Goal: Task Accomplishment & Management: Complete application form

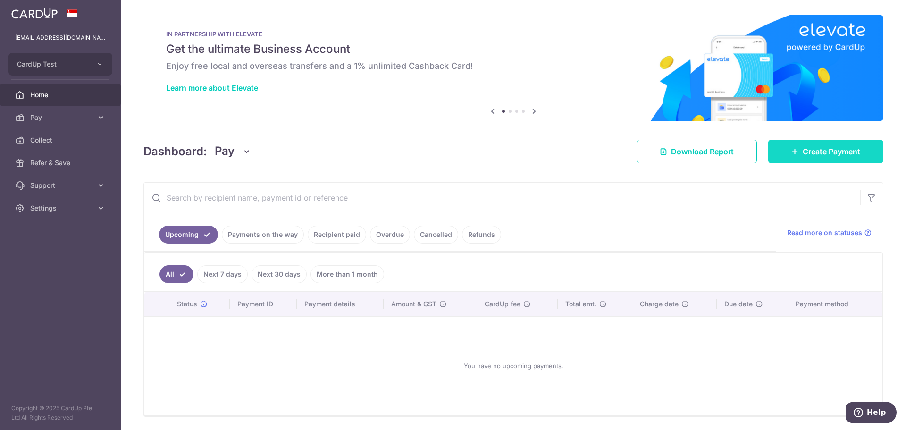
click at [812, 156] on span "Create Payment" at bounding box center [831, 151] width 58 height 11
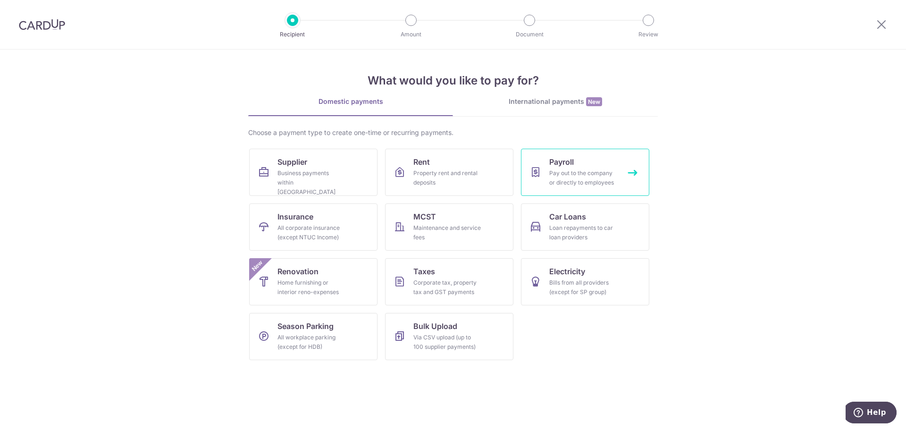
click at [586, 172] on div "Pay out to the company or directly to employees" at bounding box center [583, 177] width 68 height 19
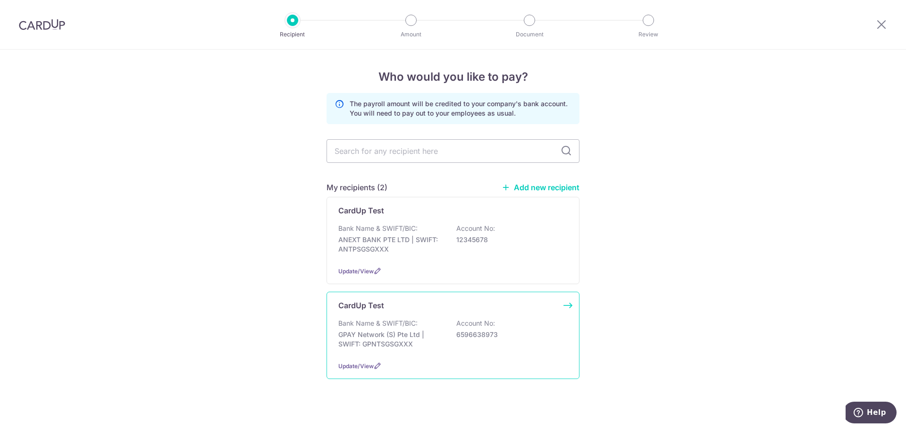
click at [427, 312] on div "CardUp Test Bank Name & SWIFT/BIC: GPAY Network (S) Pte Ltd | SWIFT: GPNTSGSGXX…" at bounding box center [452, 334] width 253 height 87
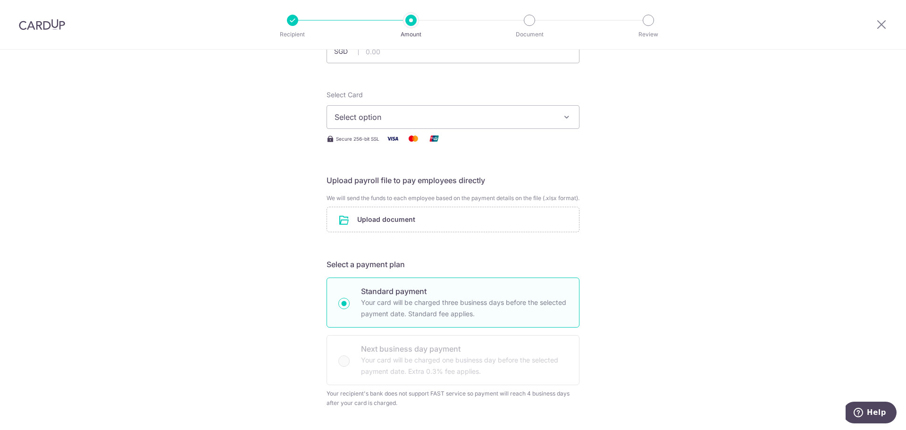
scroll to position [94, 0]
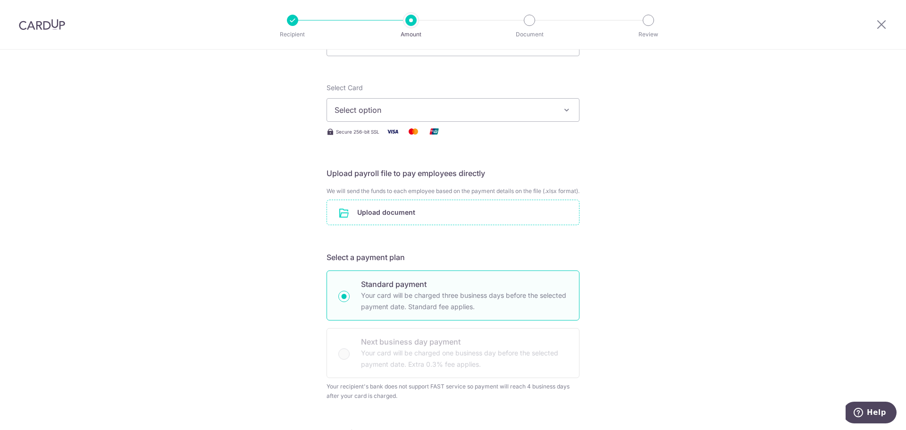
click at [375, 220] on input "file" at bounding box center [453, 212] width 252 height 25
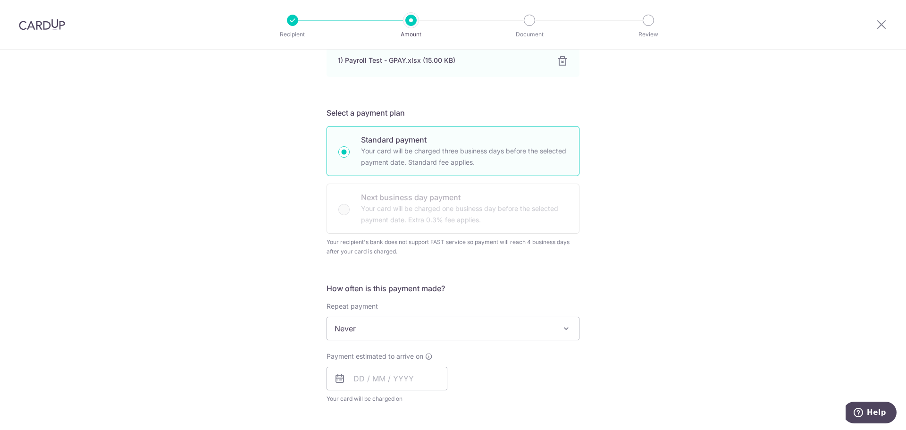
scroll to position [425, 0]
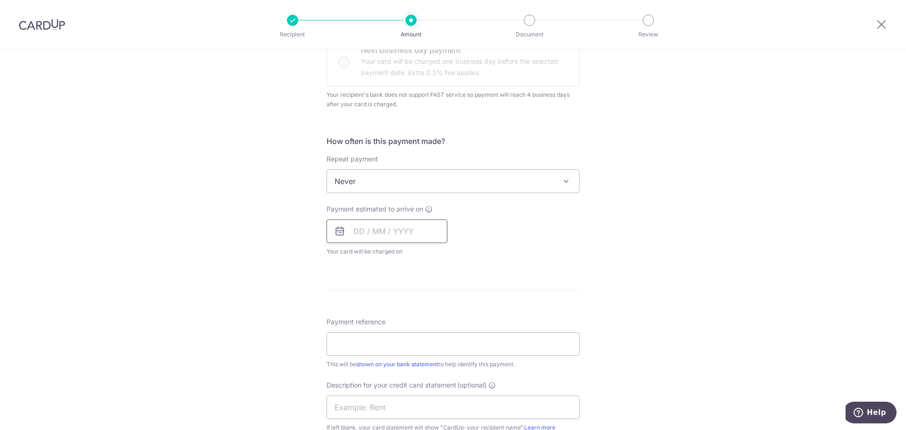
click at [353, 241] on input "text" at bounding box center [386, 231] width 121 height 24
click at [382, 362] on link "19" at bounding box center [383, 354] width 15 height 15
type input "[DATE]"
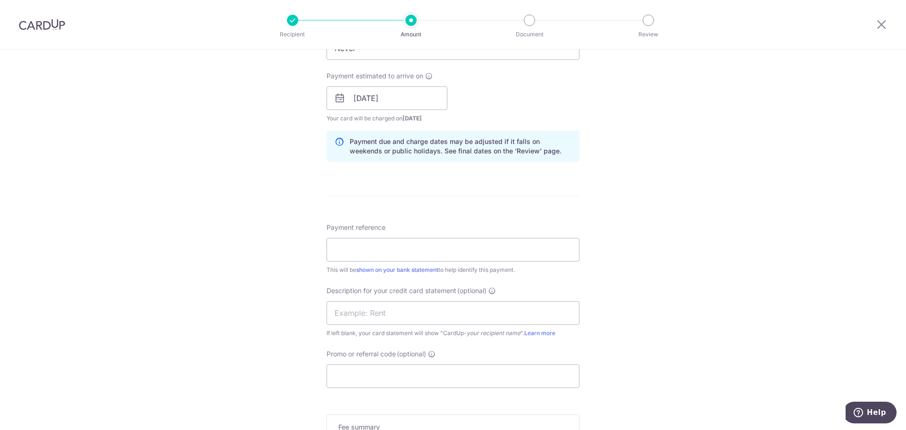
scroll to position [566, 0]
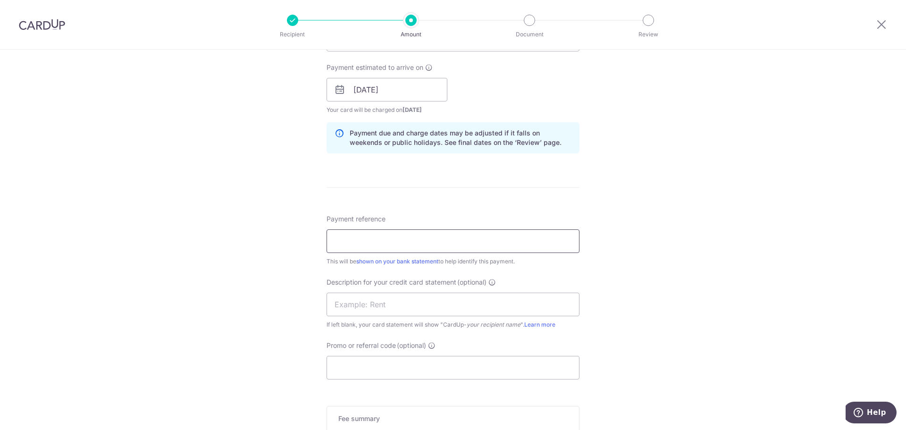
click at [380, 249] on input "Payment reference" at bounding box center [452, 241] width 253 height 24
type input "Payroll Test"
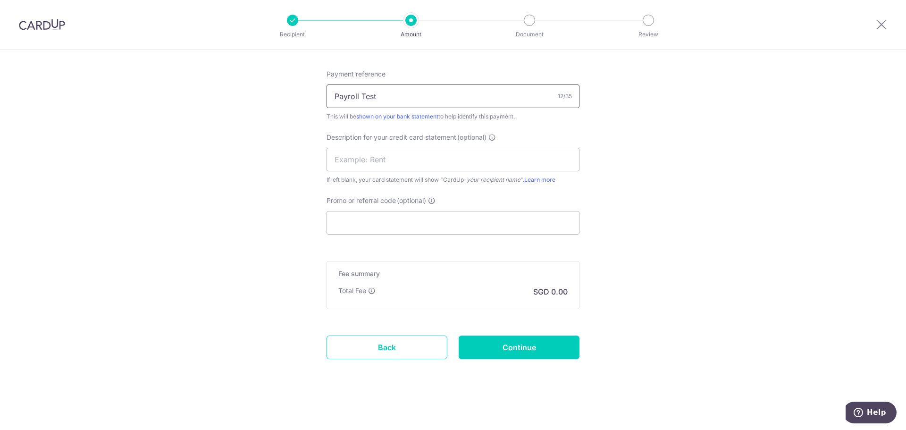
scroll to position [720, 0]
click at [508, 348] on input "Continue" at bounding box center [518, 347] width 121 height 24
type input "Create Schedule"
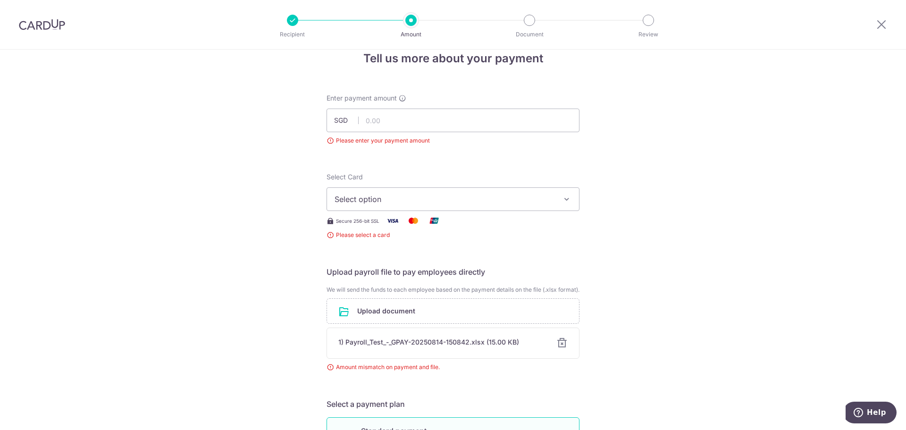
scroll to position [10, 0]
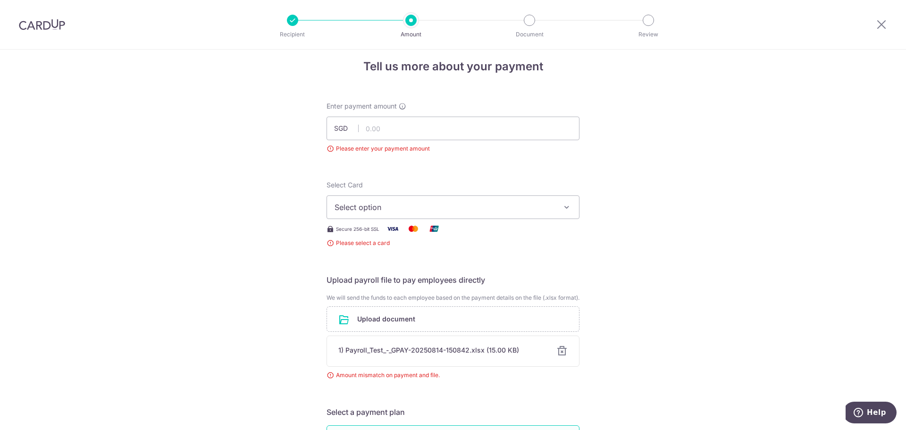
click at [390, 208] on span "Select option" at bounding box center [444, 206] width 220 height 11
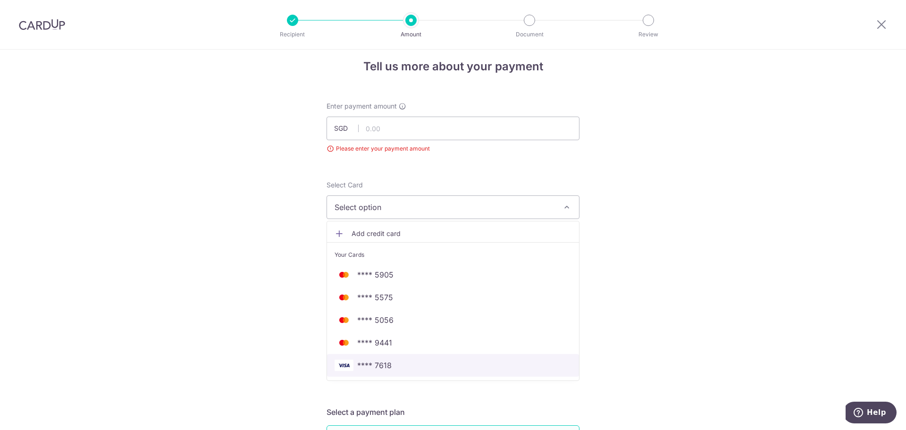
click at [370, 363] on span "**** 7618" at bounding box center [374, 364] width 34 height 11
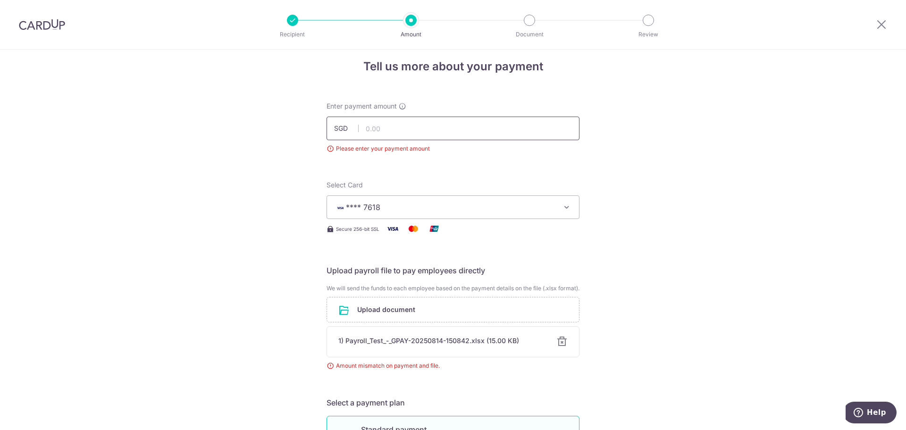
click at [404, 132] on input "text" at bounding box center [452, 129] width 253 height 24
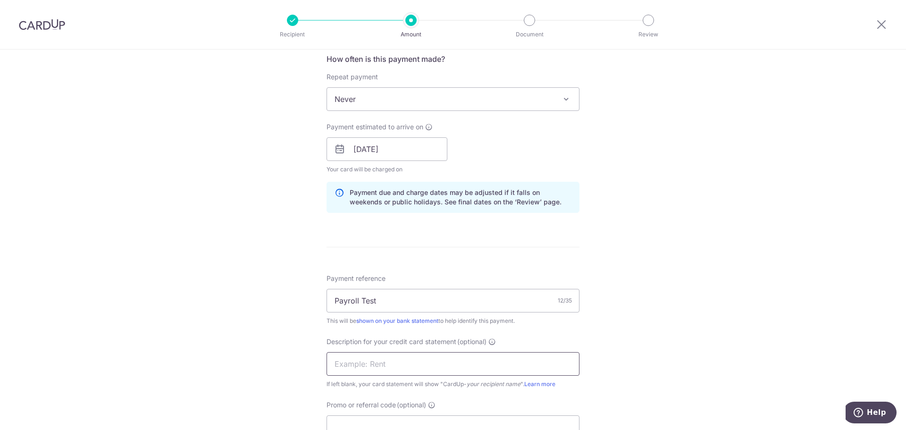
scroll to position [718, 0]
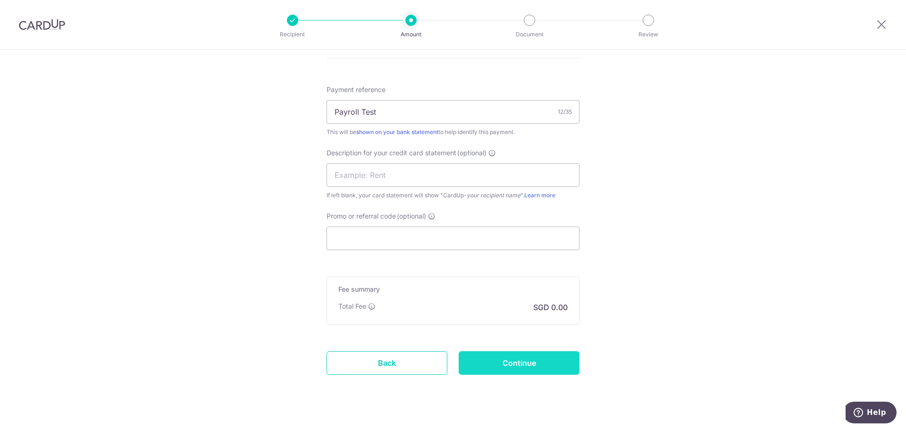
type input "10.00"
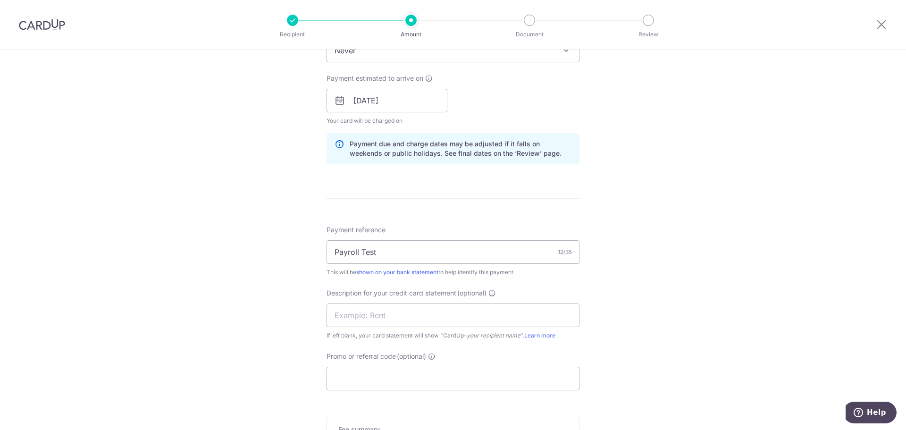
scroll to position [782, 0]
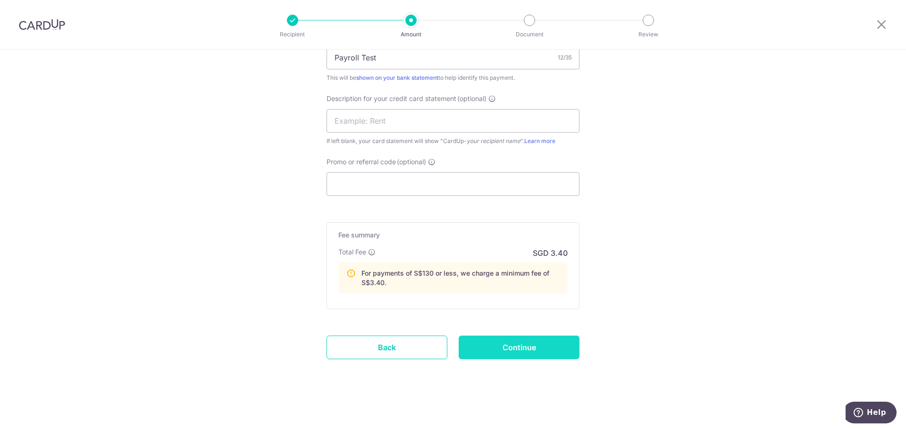
click at [508, 344] on input "Continue" at bounding box center [518, 347] width 121 height 24
type input "Create Schedule"
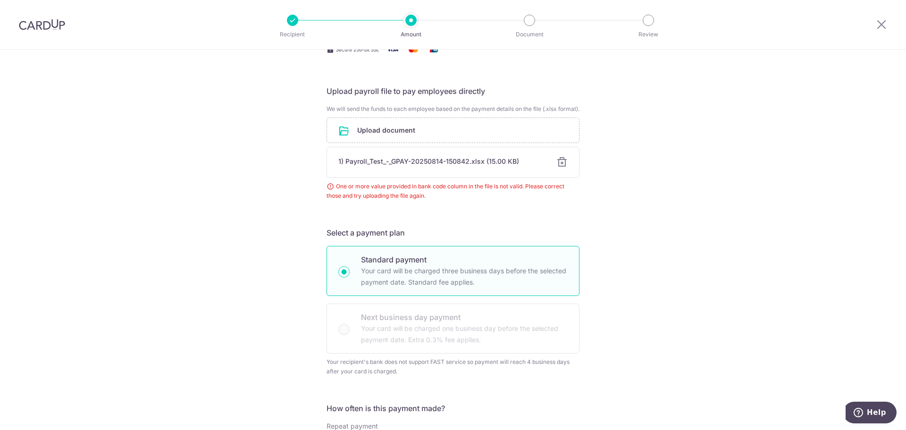
scroll to position [224, 0]
